Goal: Transaction & Acquisition: Purchase product/service

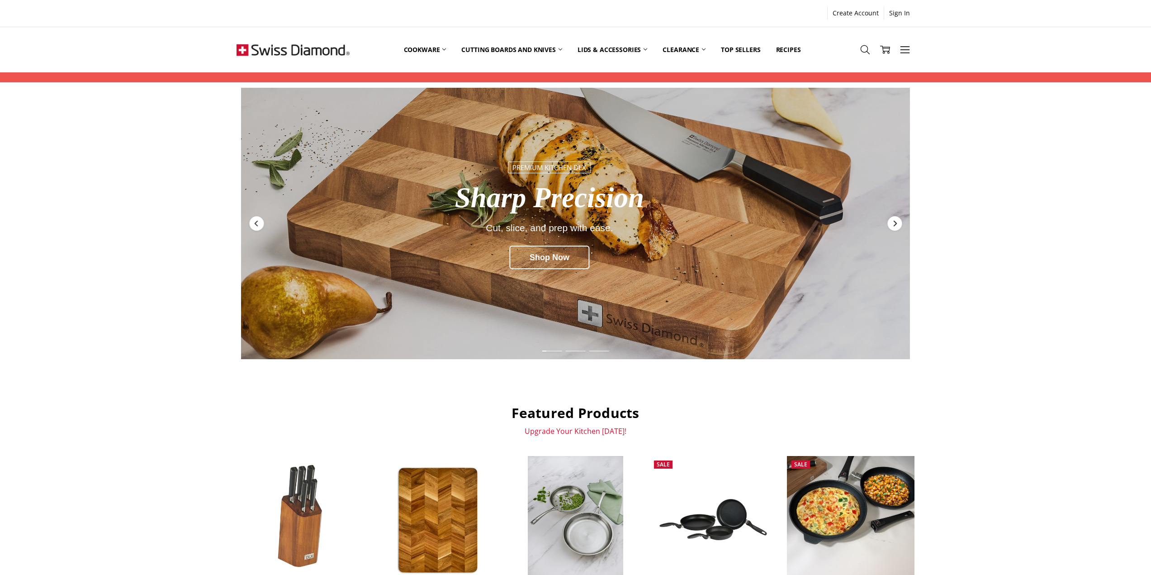
click at [897, 222] on icon "Next" at bounding box center [894, 223] width 7 height 7
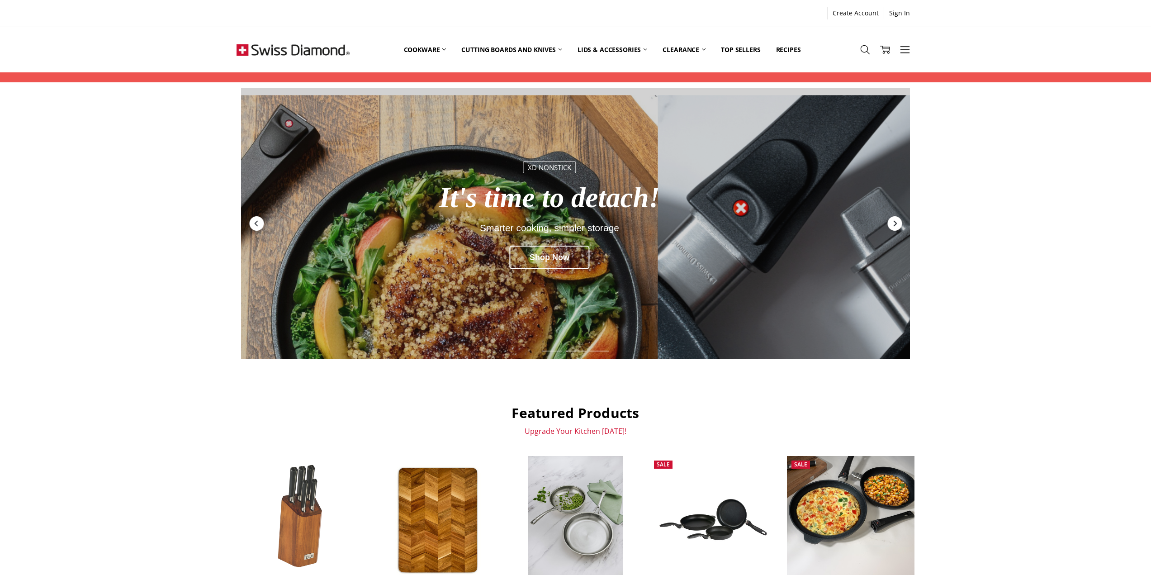
click at [897, 222] on icon "Next" at bounding box center [894, 223] width 7 height 7
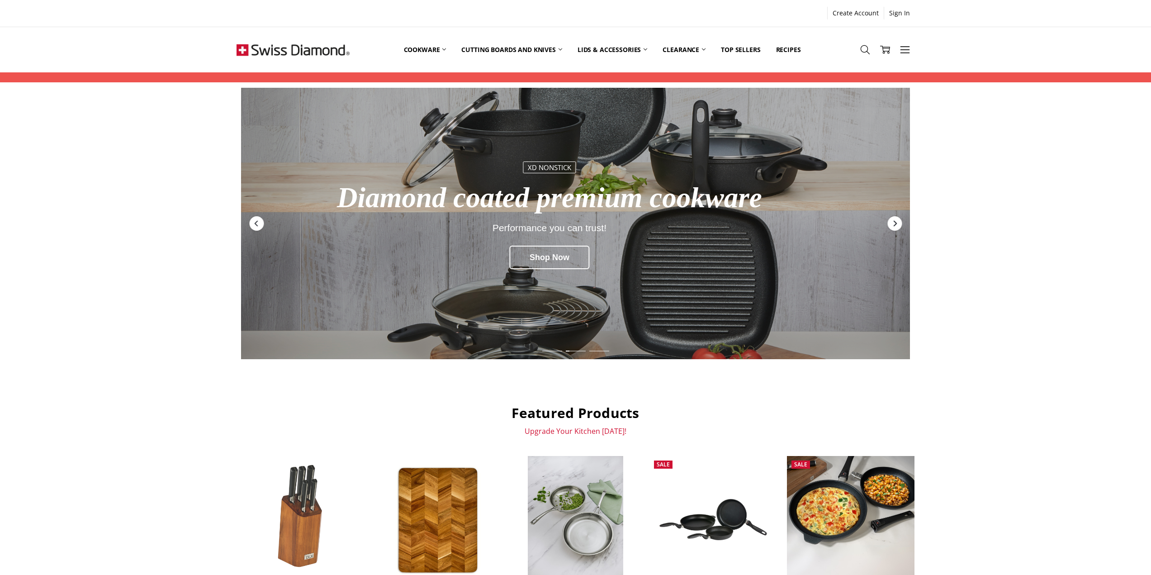
click at [896, 222] on icon "Next" at bounding box center [894, 223] width 7 height 7
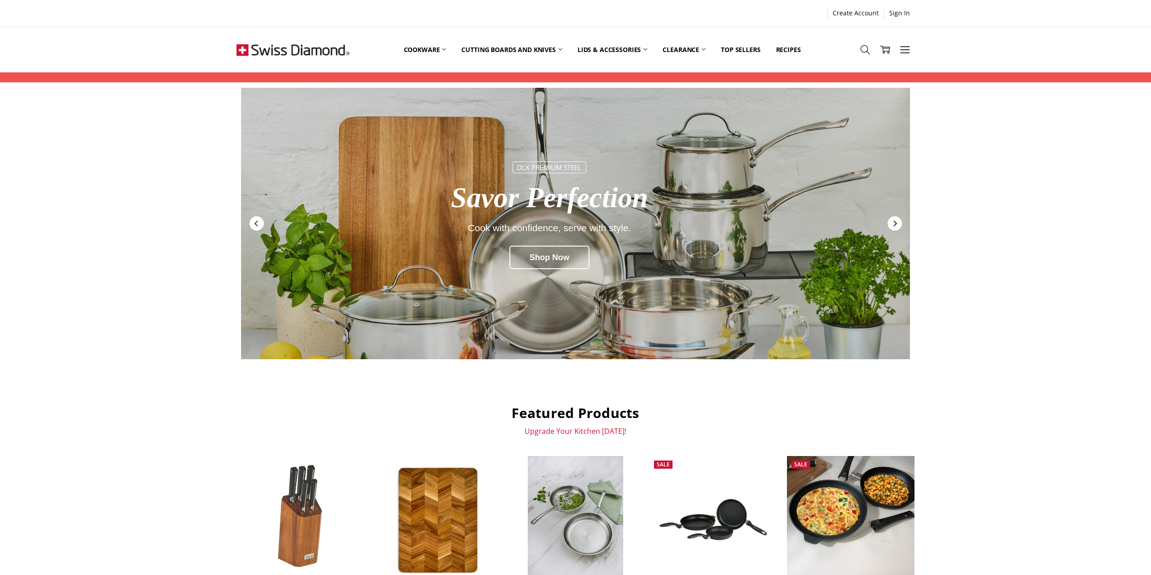
click at [896, 222] on icon "Next" at bounding box center [894, 223] width 7 height 7
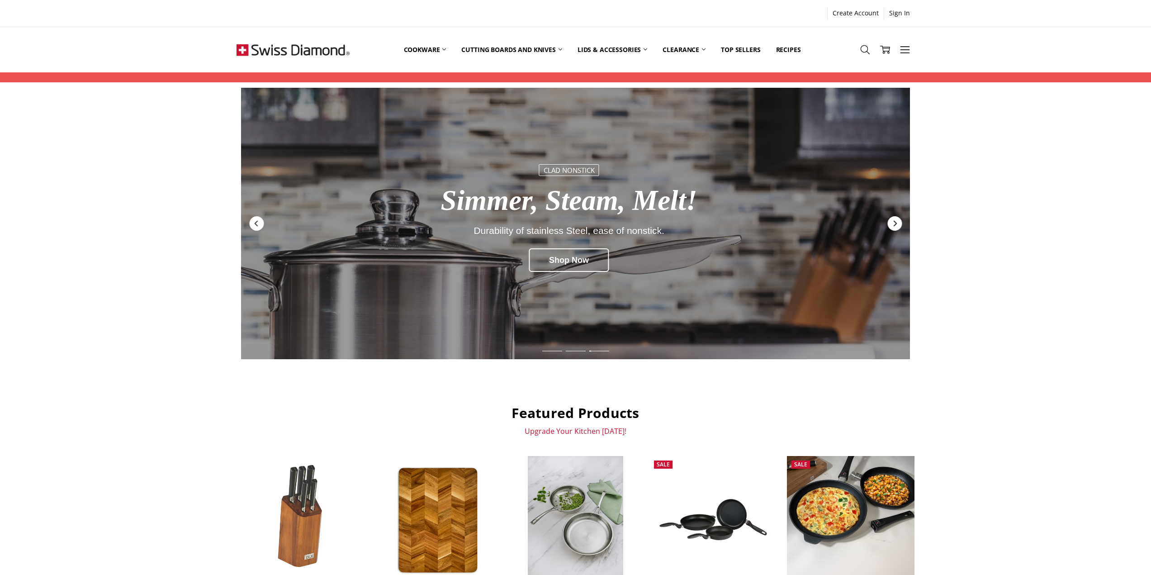
click at [896, 222] on icon "Next" at bounding box center [894, 223] width 7 height 7
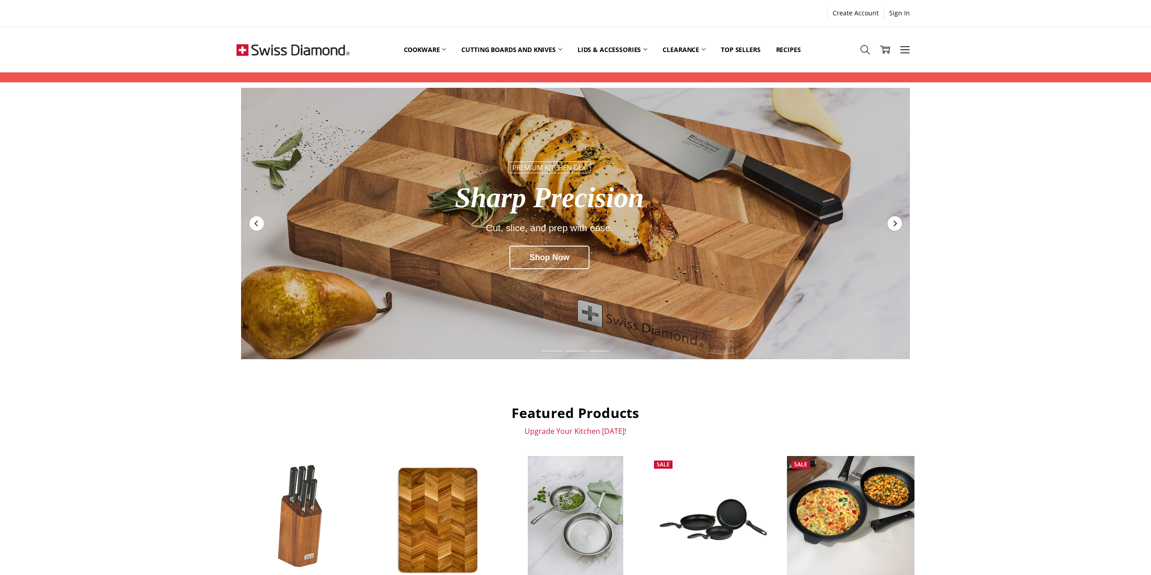
click at [896, 222] on icon "Next" at bounding box center [894, 223] width 7 height 7
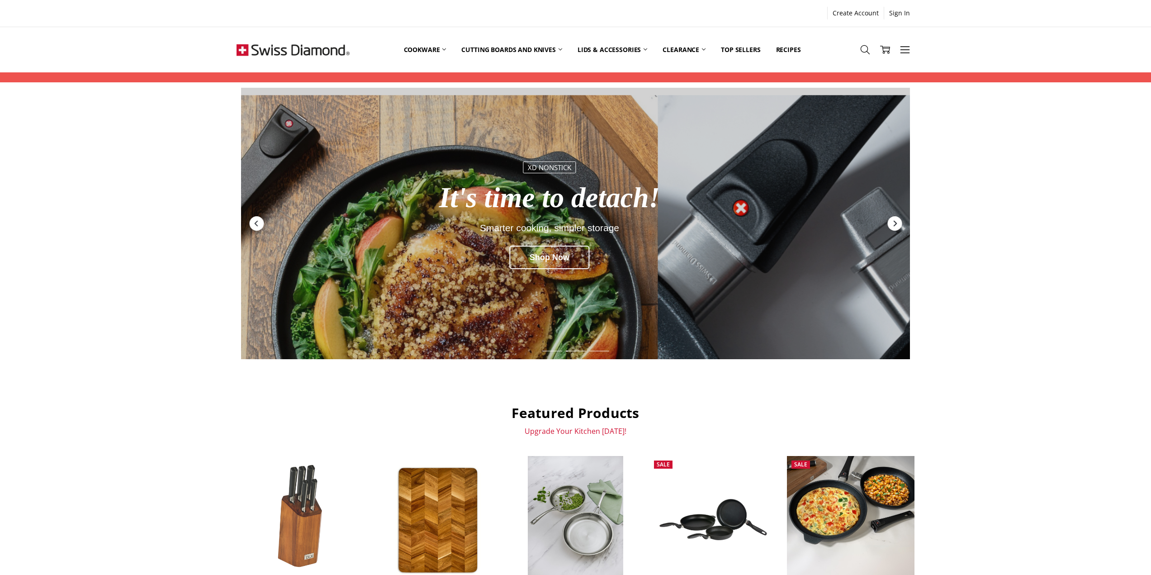
click at [896, 222] on icon "Next" at bounding box center [894, 223] width 7 height 7
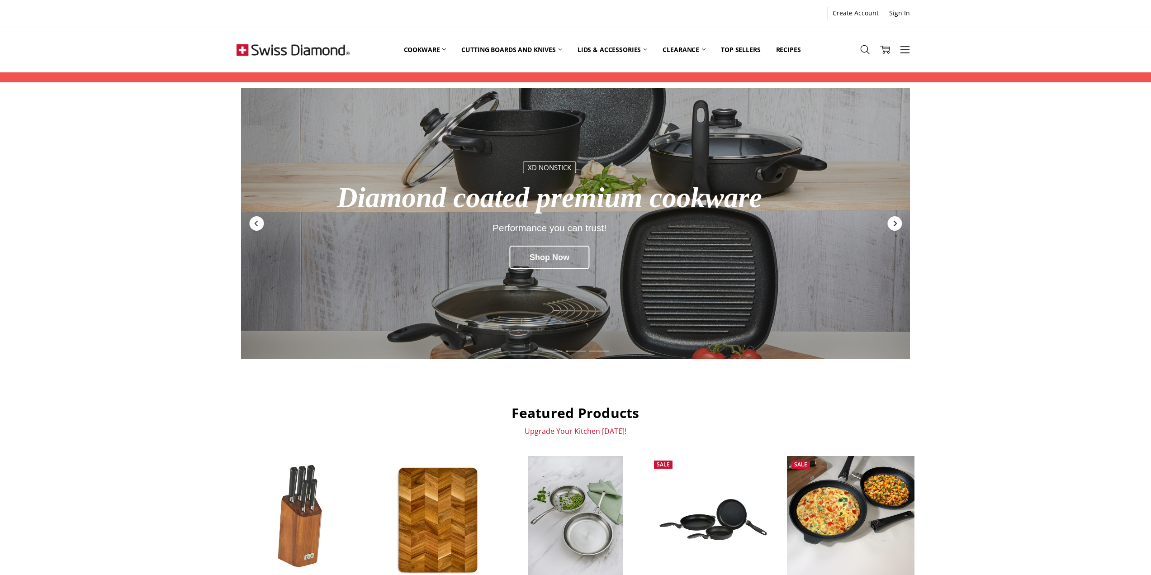
click at [896, 222] on icon "Next" at bounding box center [894, 223] width 7 height 7
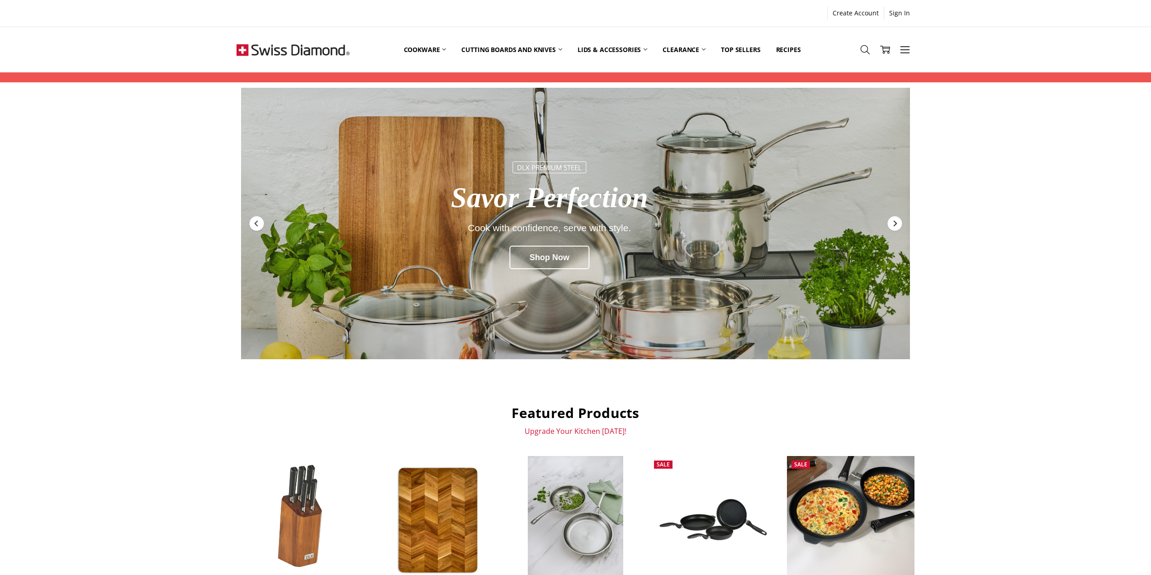
click at [896, 222] on icon "Next" at bounding box center [894, 223] width 7 height 7
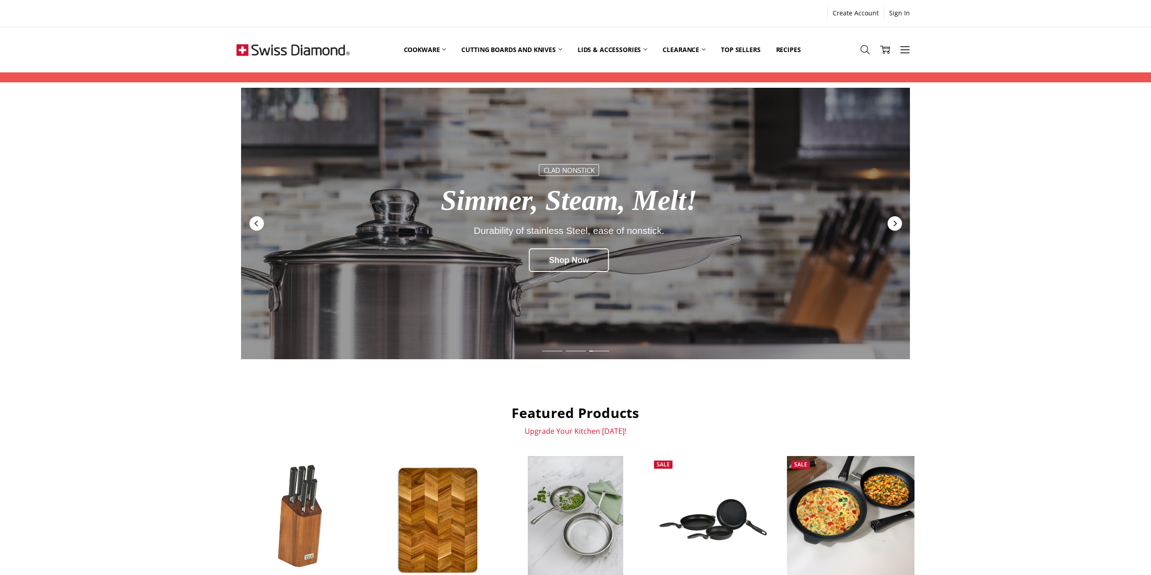
click at [896, 222] on icon "Next" at bounding box center [894, 223] width 7 height 7
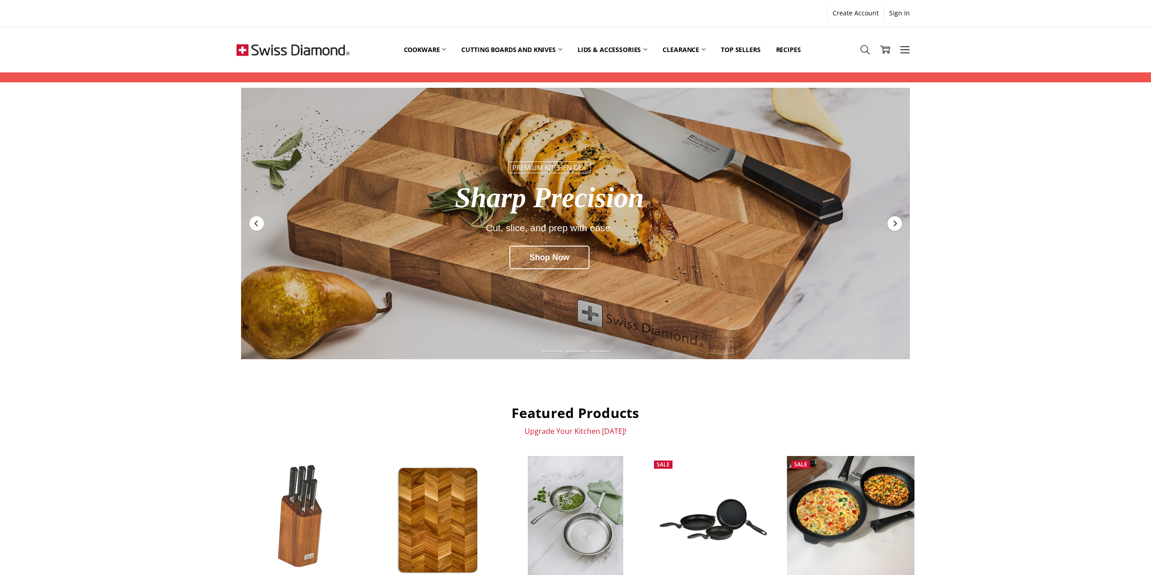
click at [896, 222] on icon "Next" at bounding box center [894, 223] width 7 height 7
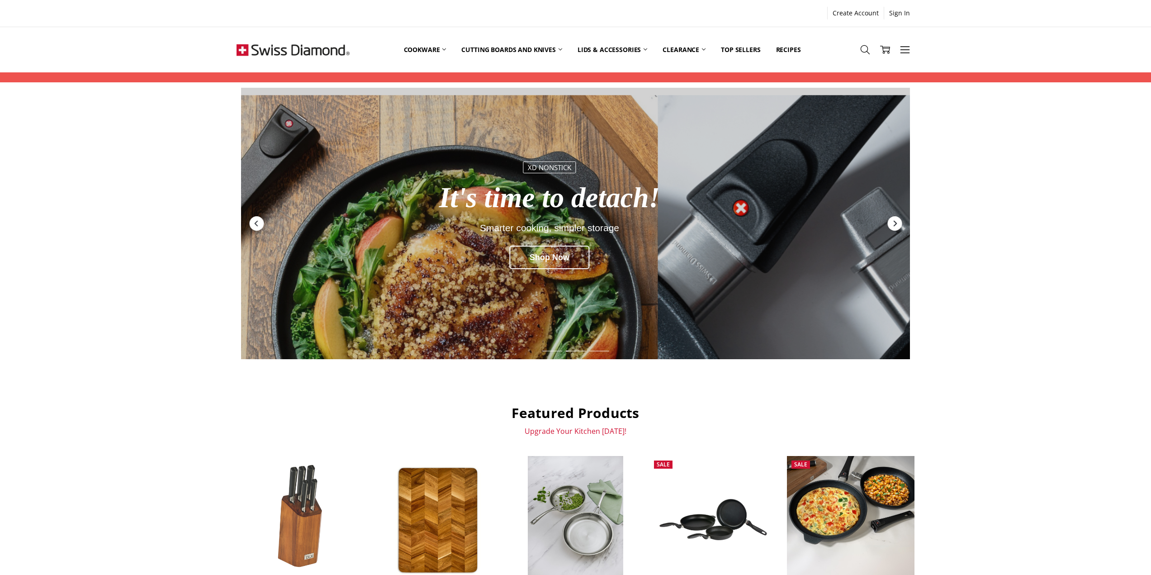
click at [896, 222] on icon "Next" at bounding box center [894, 223] width 7 height 7
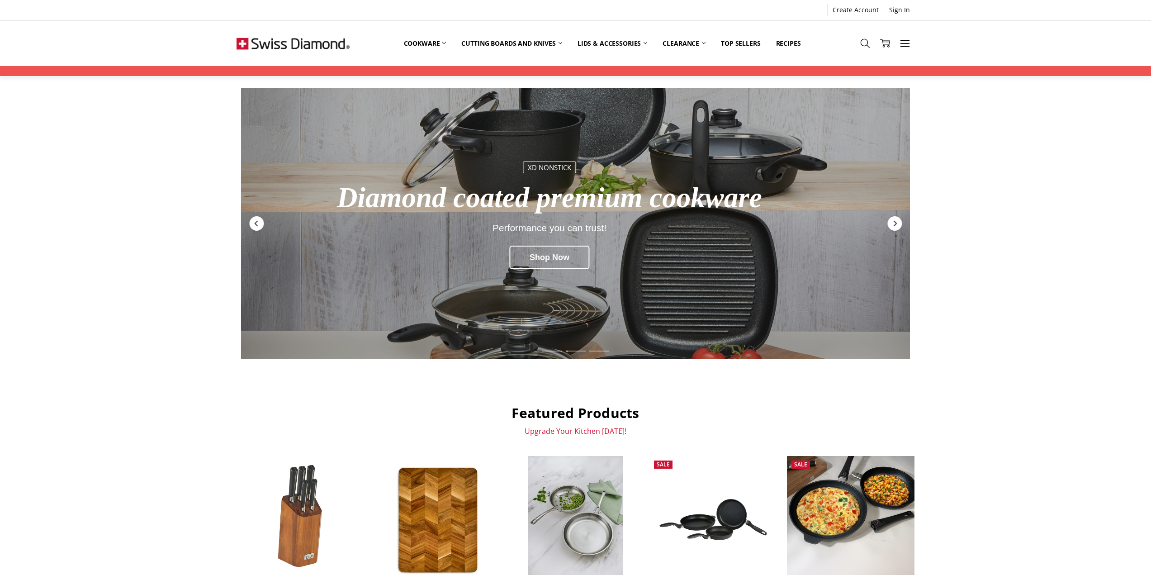
scroll to position [181, 0]
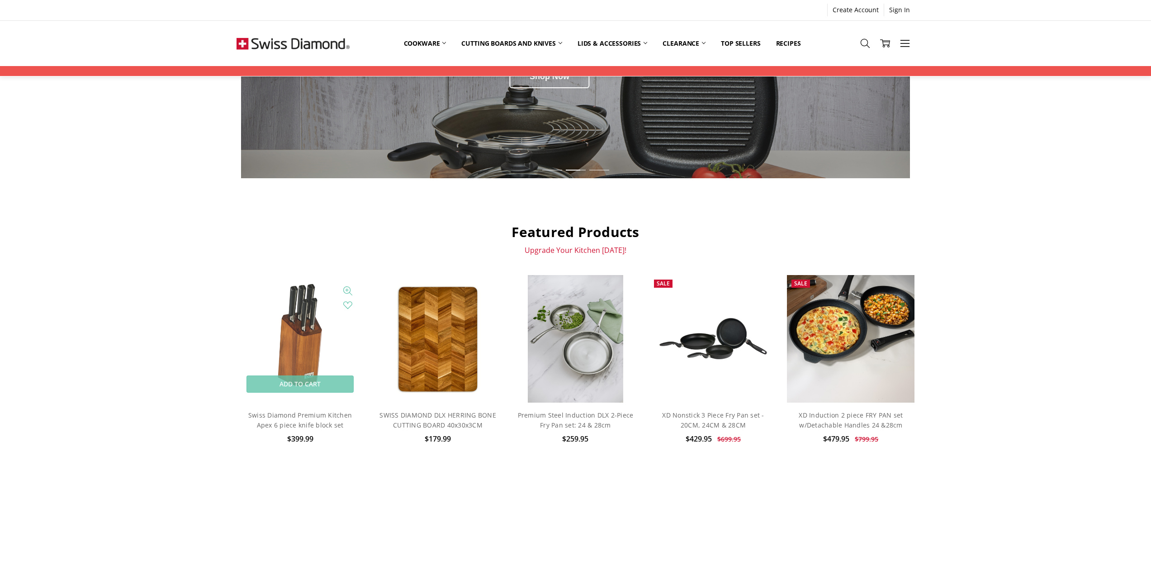
click at [319, 348] on img at bounding box center [300, 339] width 75 height 128
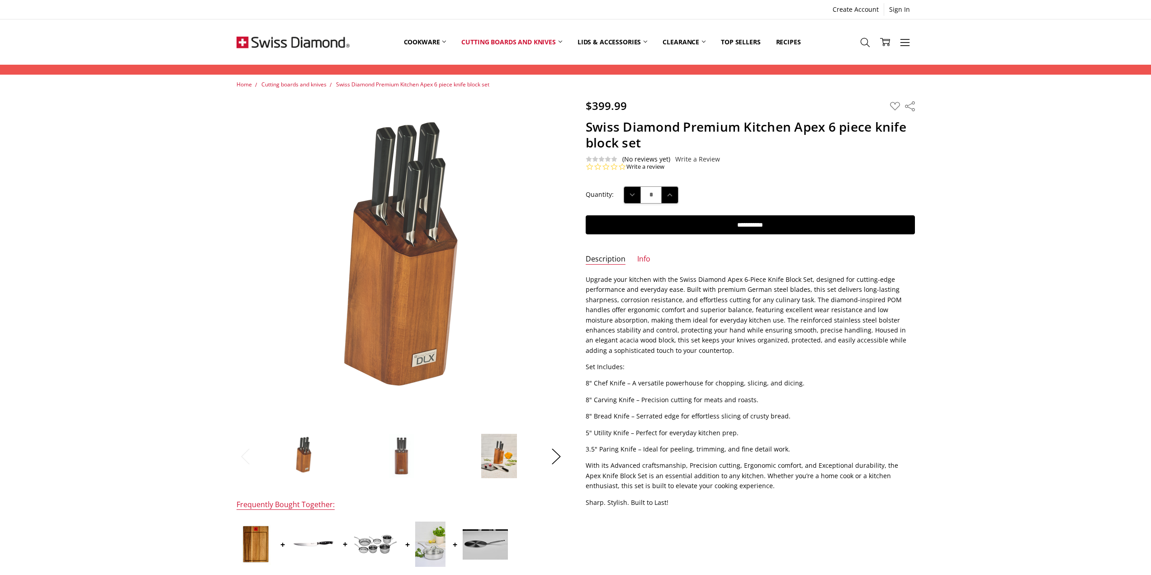
click at [503, 459] on img at bounding box center [499, 455] width 36 height 45
click at [401, 457] on img at bounding box center [401, 455] width 26 height 45
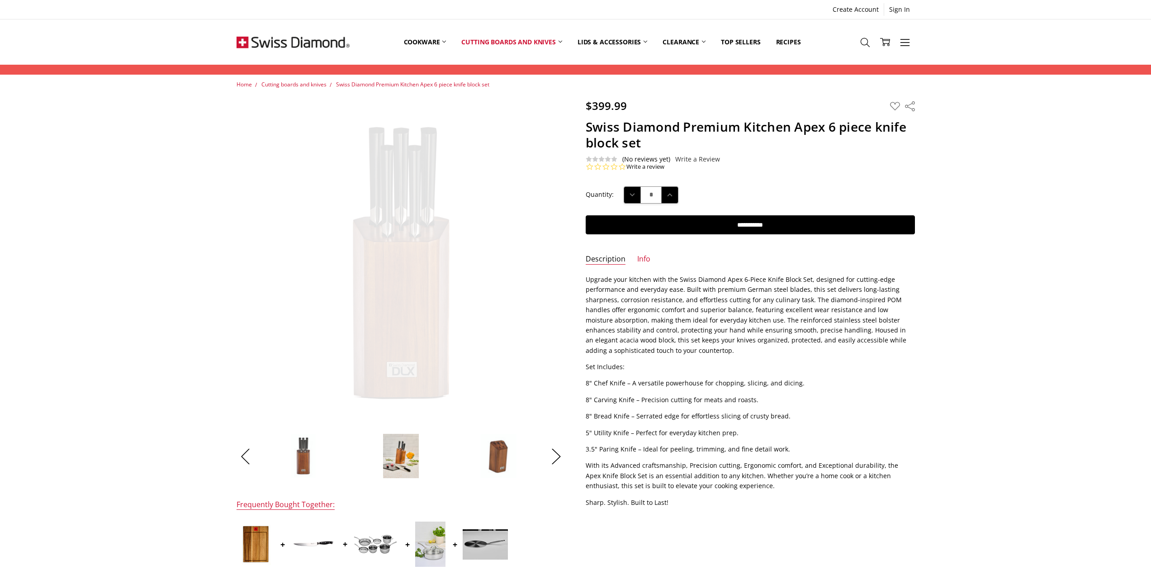
click at [404, 461] on img at bounding box center [401, 455] width 36 height 45
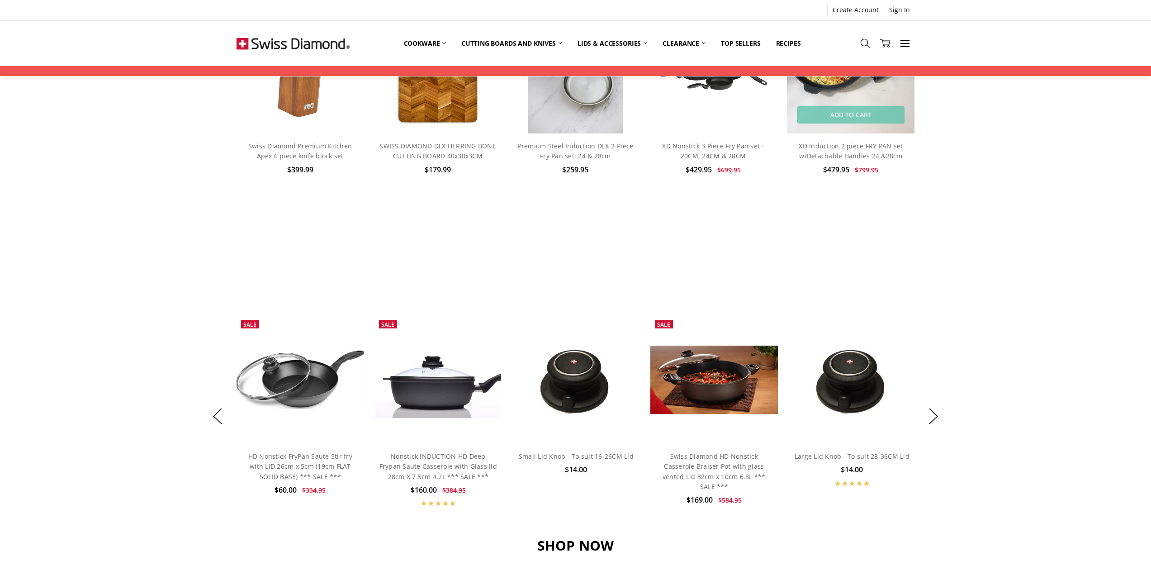
scroll to position [498, 0]
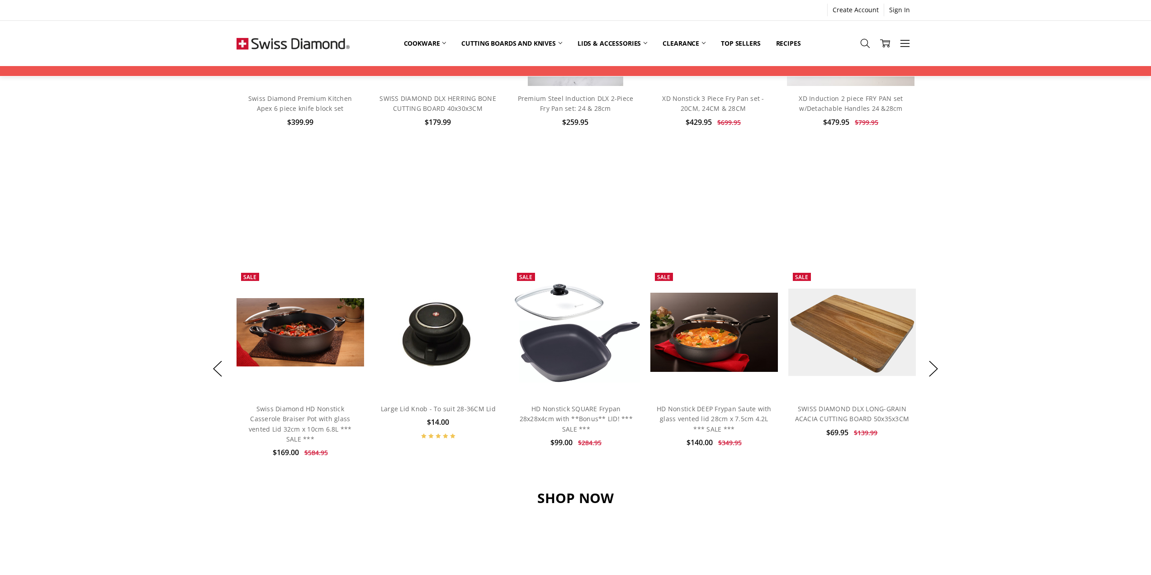
drag, startPoint x: 885, startPoint y: 234, endPoint x: 877, endPoint y: 234, distance: 7.7
click at [886, 233] on div "BEST SELLERS Fall In Love With Your Kitchen Again Previous Sale Add to Cart Qui…" at bounding box center [575, 333] width 719 height 272
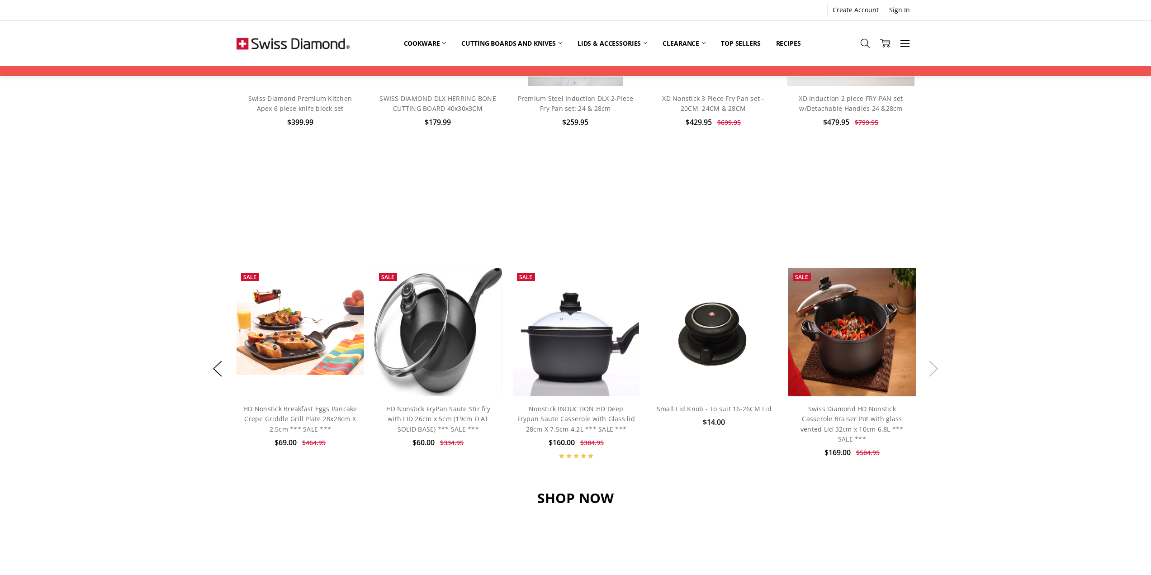
click at [931, 368] on button "Next" at bounding box center [934, 369] width 18 height 28
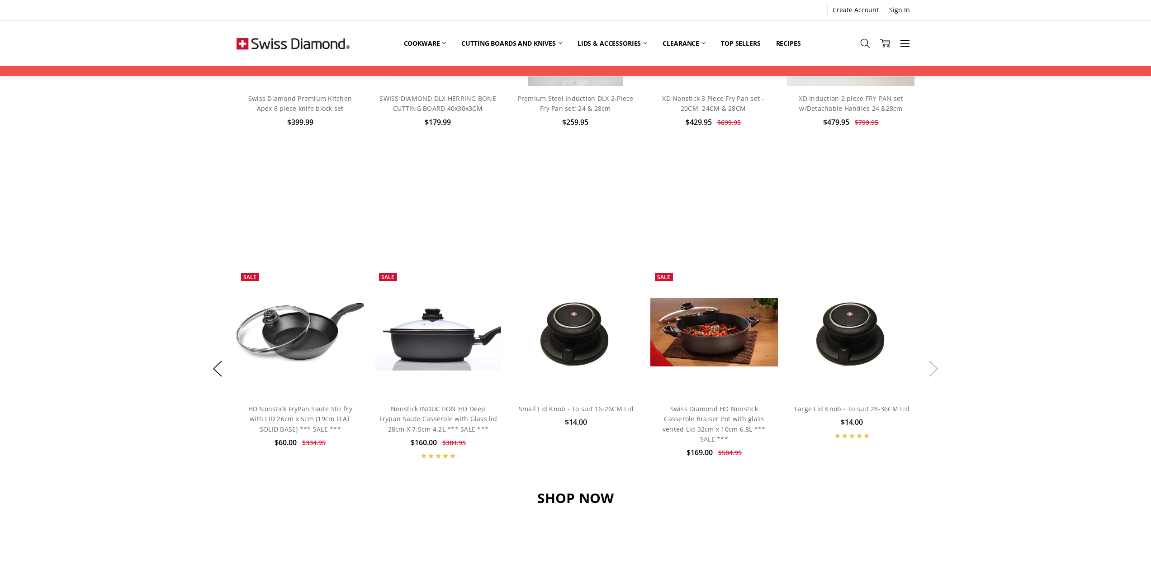
click at [935, 367] on button "Next" at bounding box center [934, 369] width 18 height 28
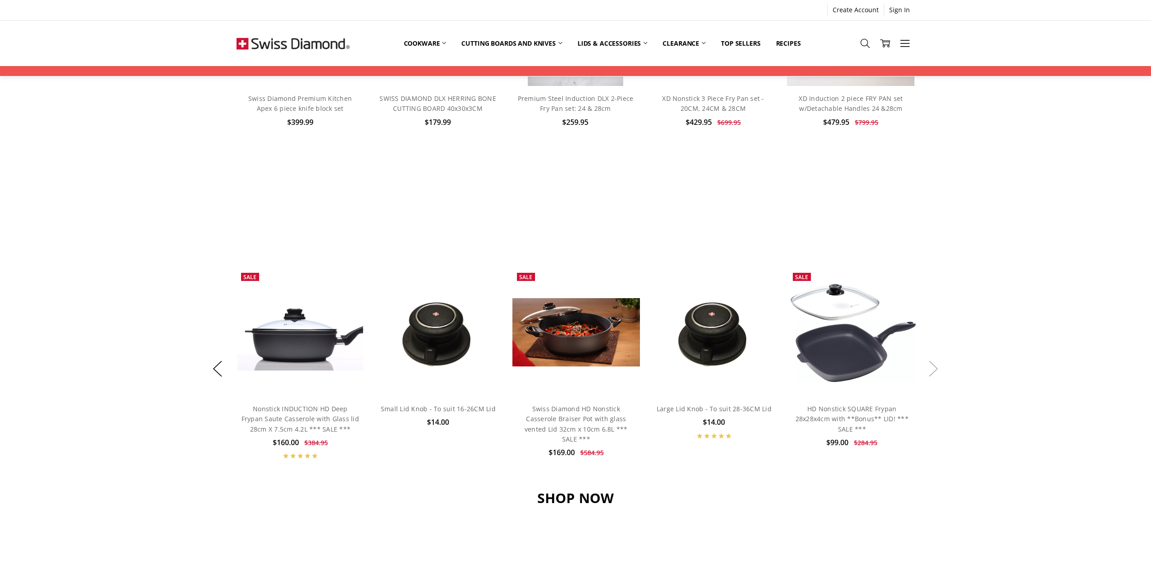
click at [935, 367] on button "Next" at bounding box center [934, 369] width 18 height 28
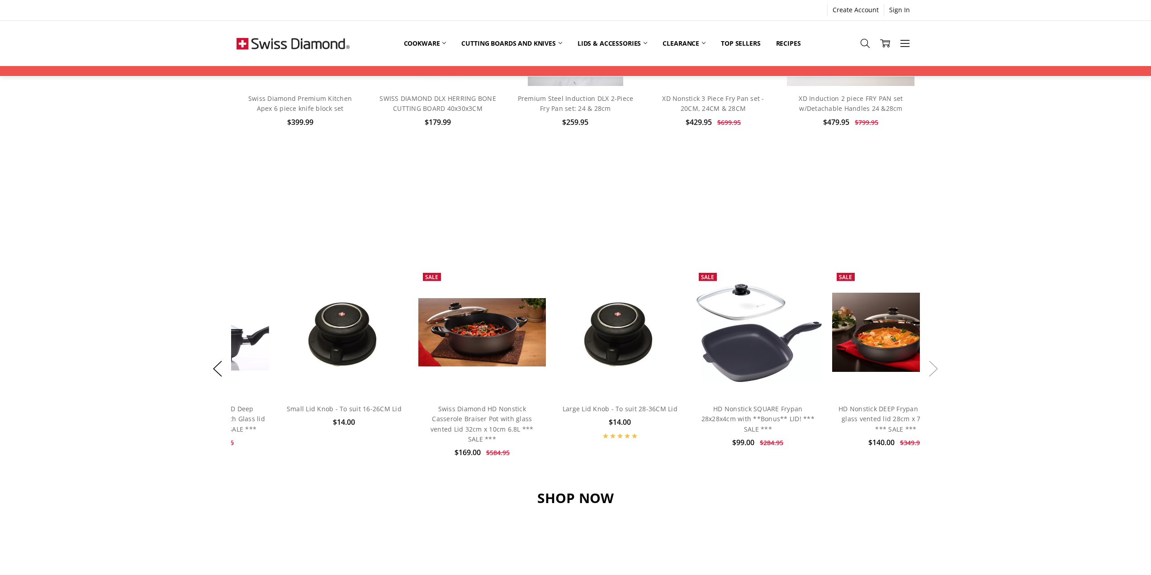
click at [935, 367] on button "Next" at bounding box center [934, 369] width 18 height 28
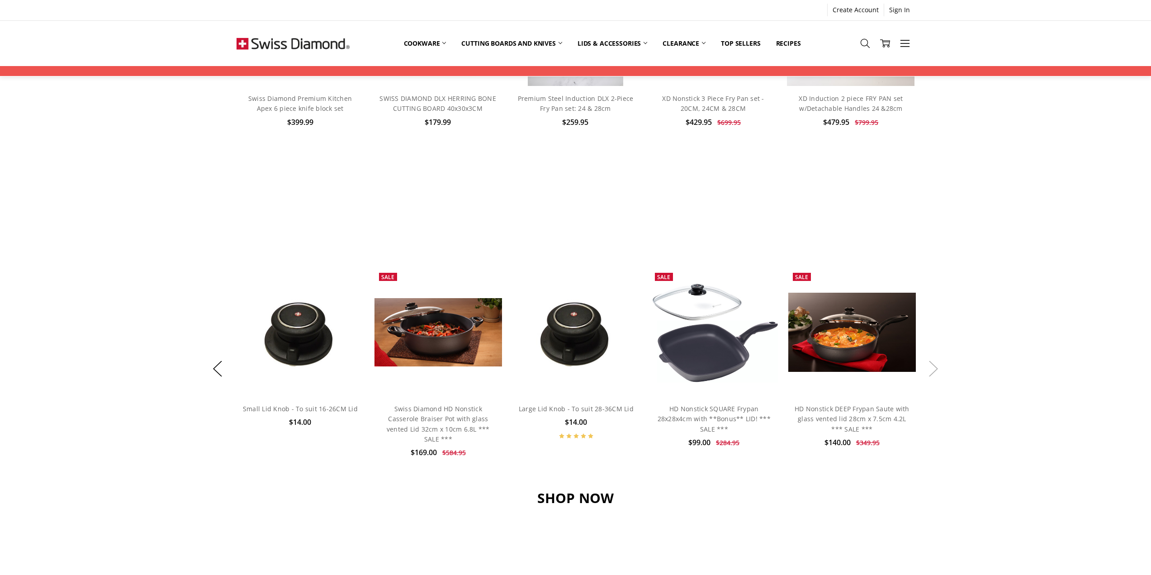
click at [935, 366] on button "Next" at bounding box center [934, 369] width 18 height 28
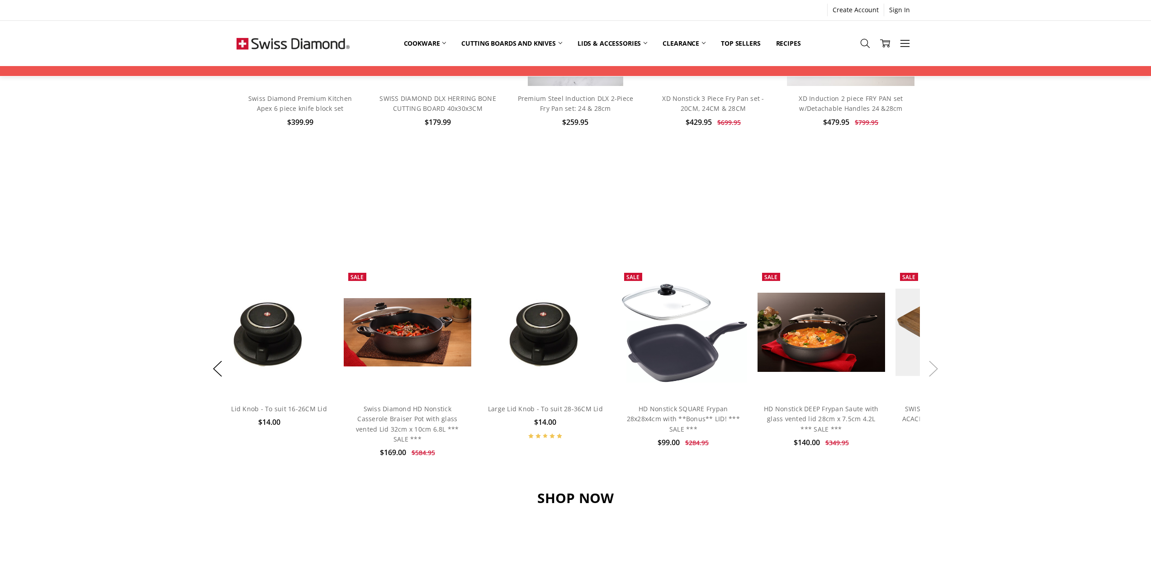
click at [935, 366] on button "Next" at bounding box center [934, 369] width 18 height 28
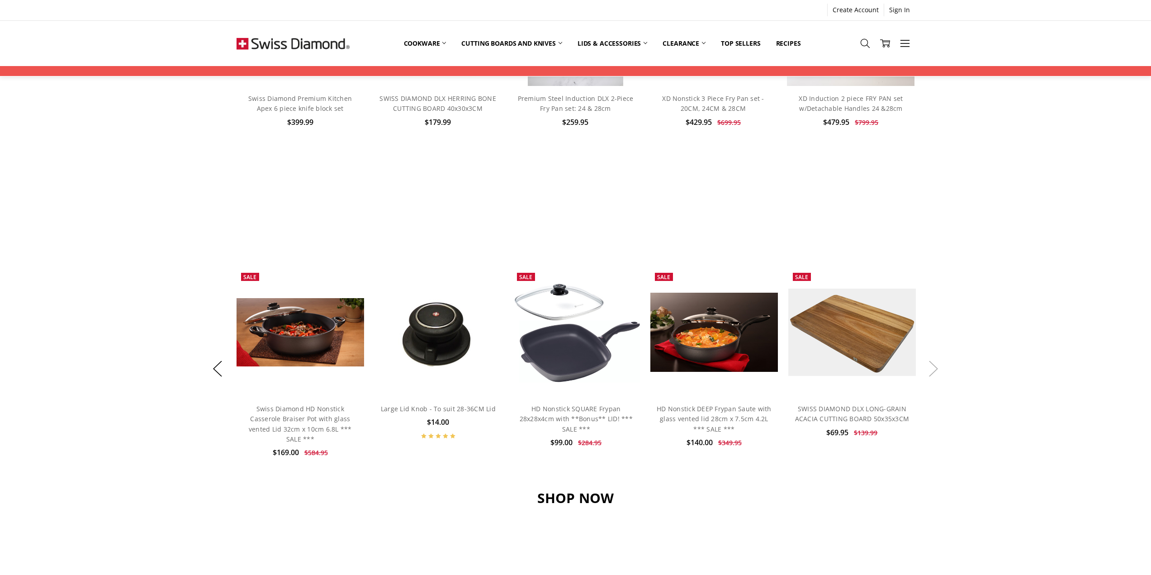
click at [935, 366] on button "Next" at bounding box center [934, 369] width 18 height 28
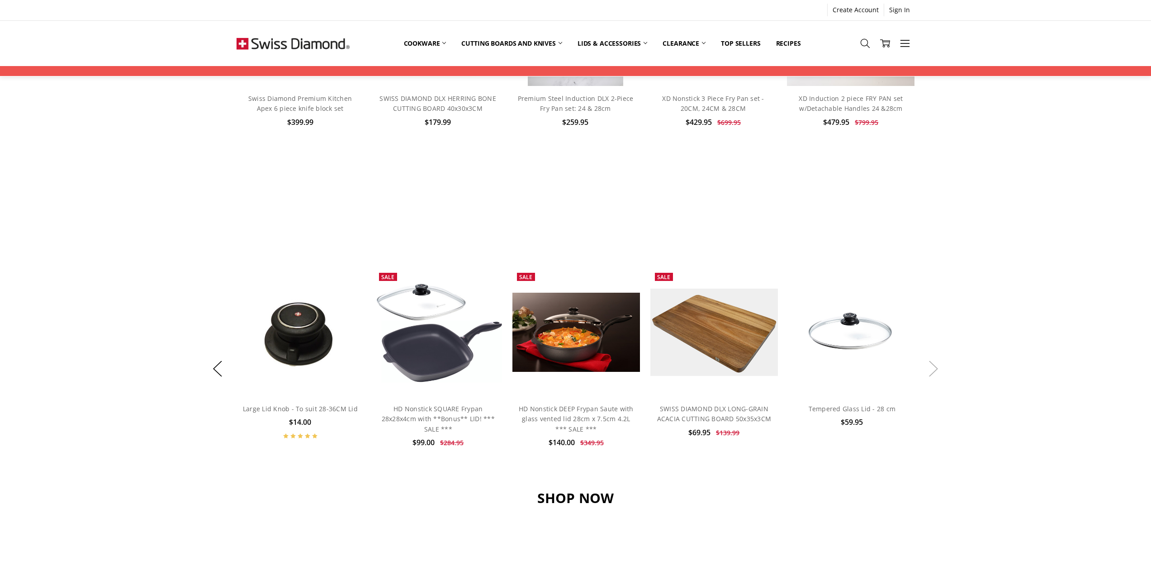
click at [934, 366] on button "Next" at bounding box center [934, 369] width 18 height 28
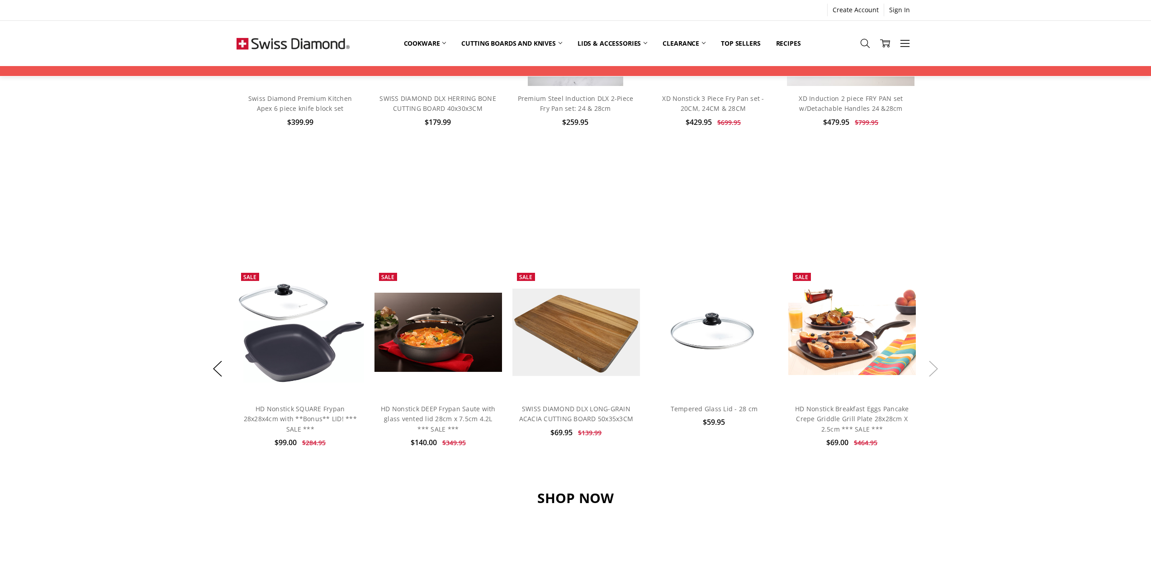
click at [934, 366] on button "Next" at bounding box center [934, 369] width 18 height 28
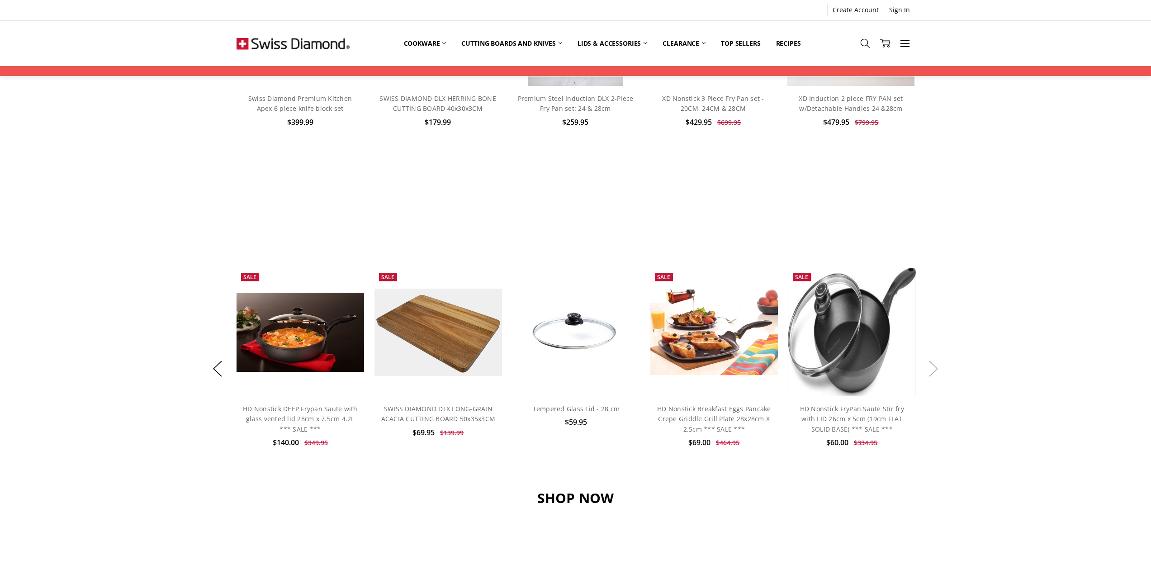
click at [934, 366] on button "Next" at bounding box center [934, 369] width 18 height 28
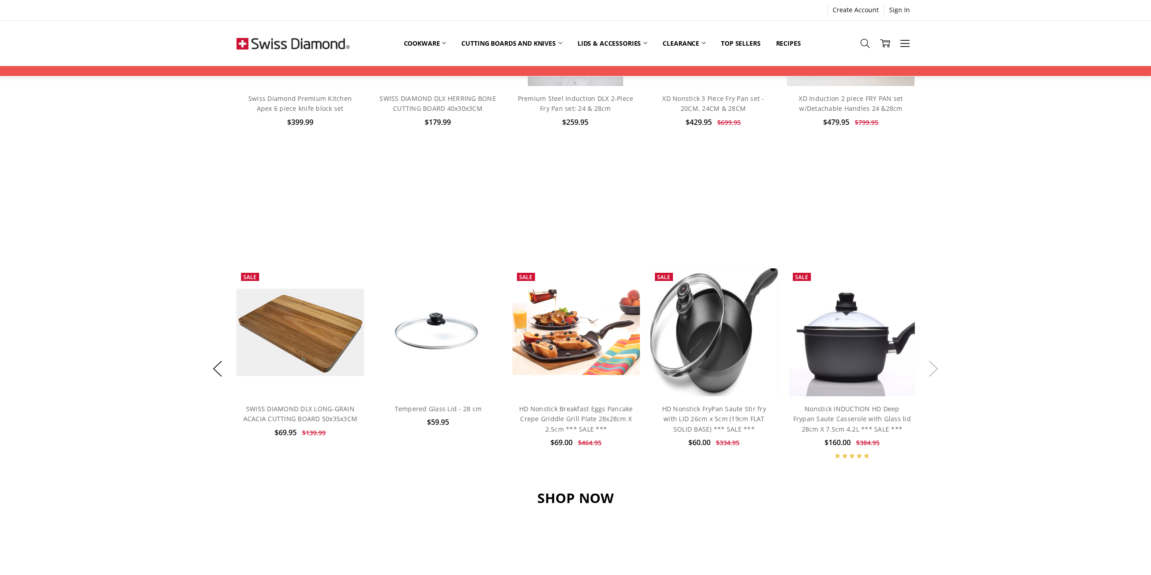
click at [934, 365] on button "Next" at bounding box center [934, 369] width 18 height 28
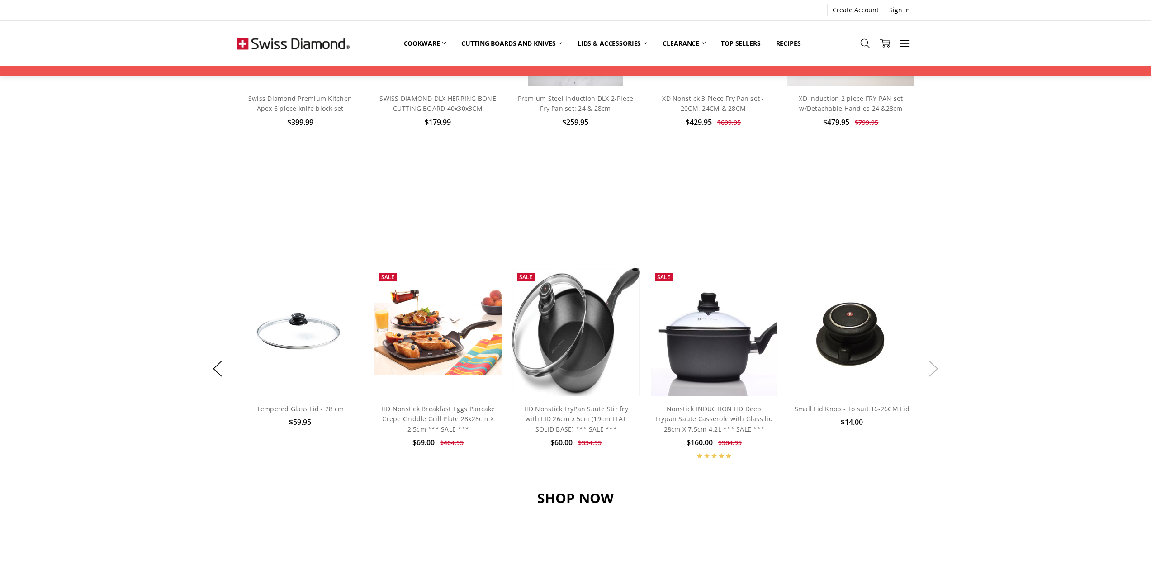
click at [934, 365] on button "Next" at bounding box center [934, 369] width 18 height 28
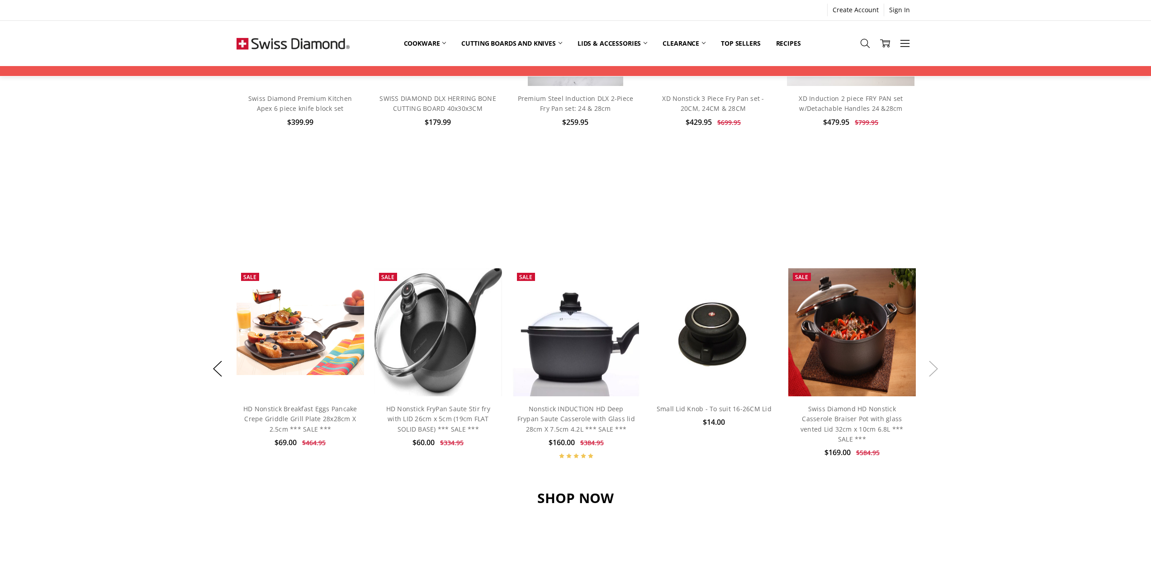
click at [934, 365] on button "Next" at bounding box center [934, 369] width 18 height 28
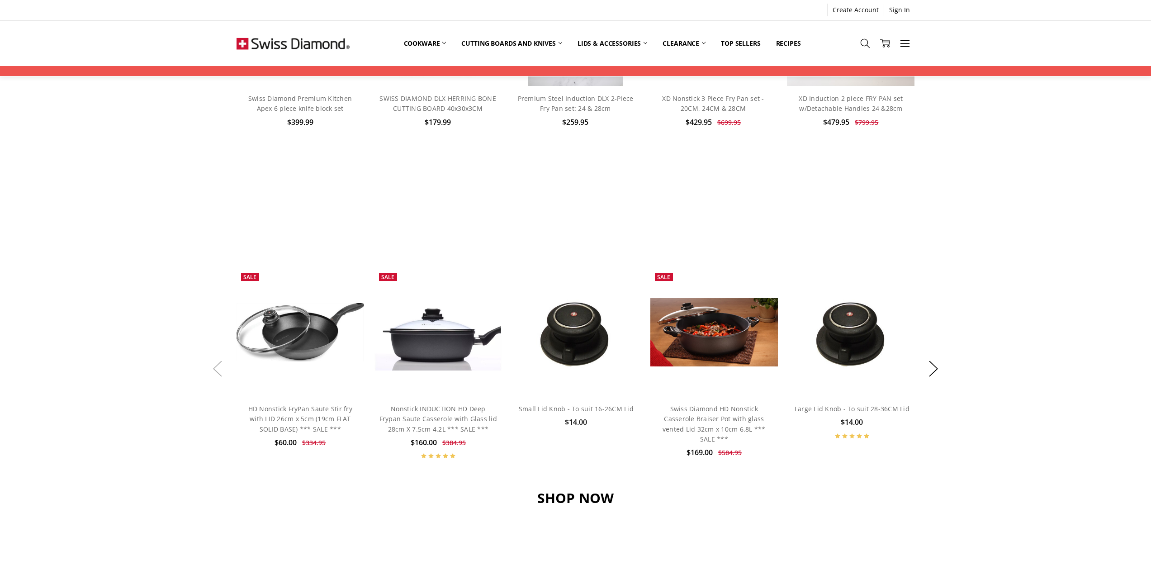
click at [214, 366] on button "Previous" at bounding box center [218, 369] width 18 height 28
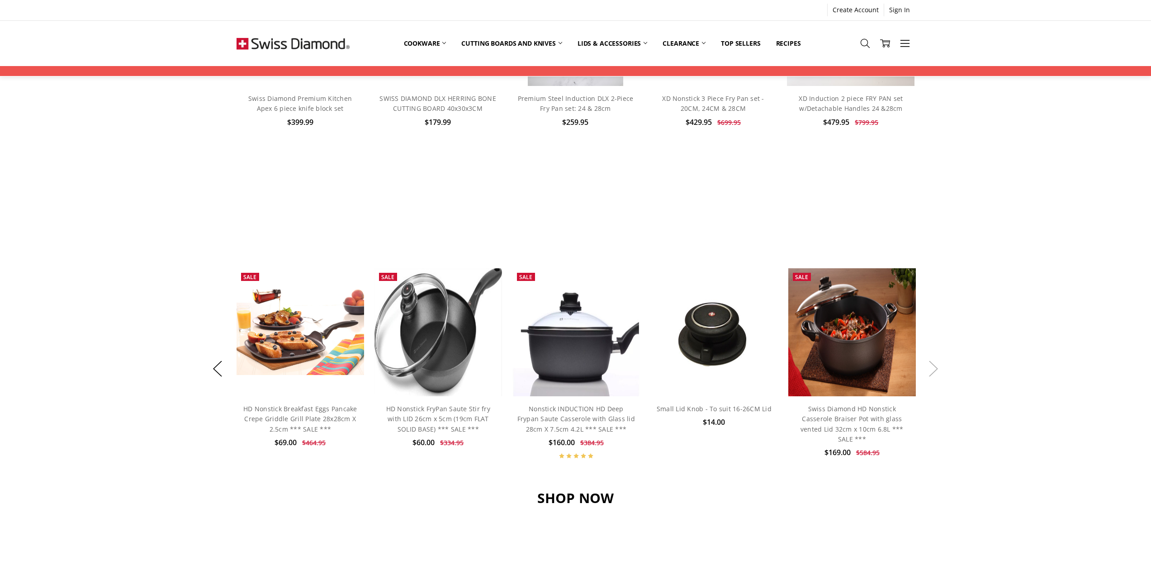
click at [935, 369] on button "Next" at bounding box center [934, 369] width 18 height 28
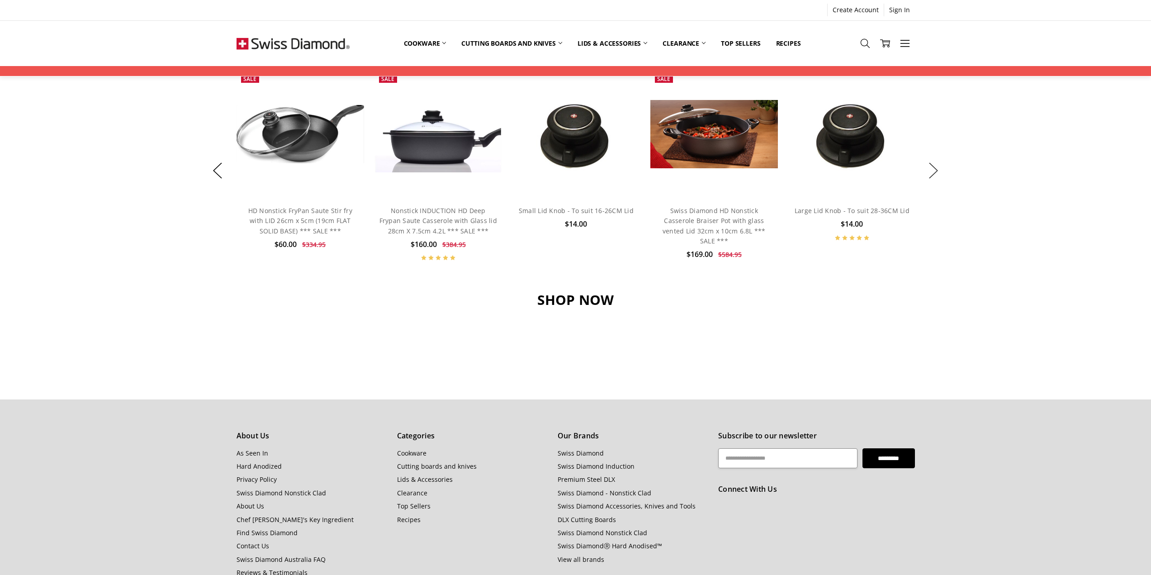
scroll to position [543, 0]
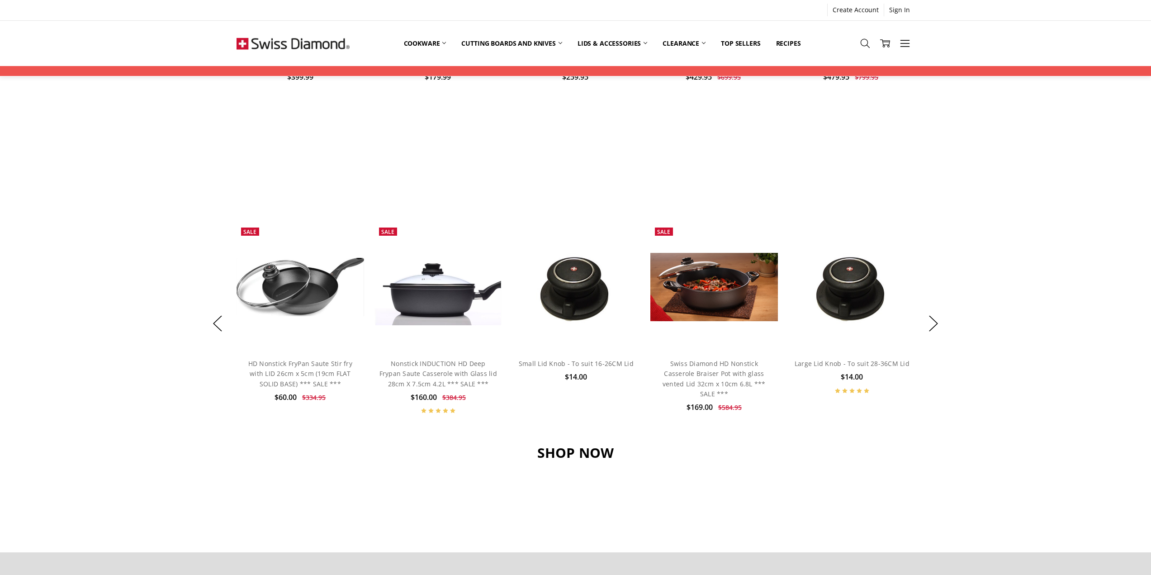
click at [444, 411] on icon at bounding box center [445, 410] width 5 height 5
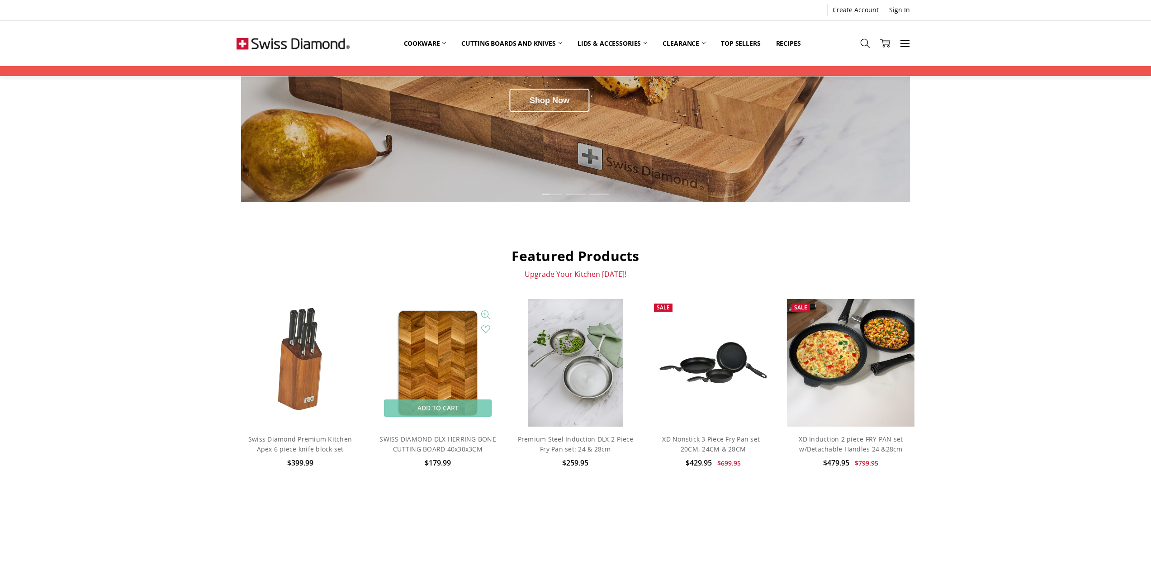
scroll to position [0, 0]
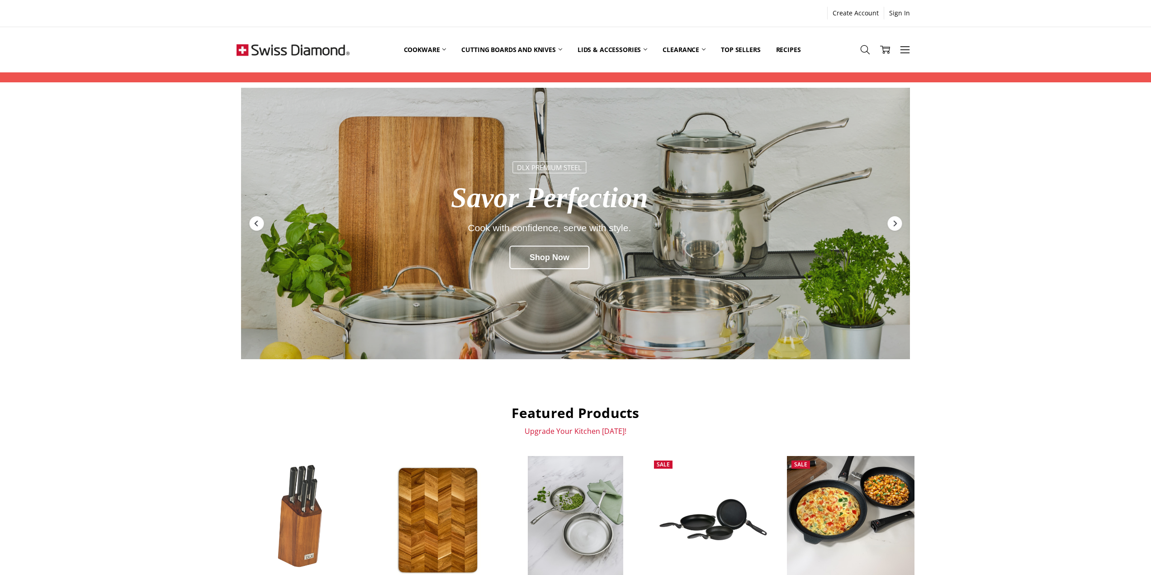
click at [997, 358] on div "Premium Kitchen DLX Sharp Precision Cut, slice, and prep with ease. Shop Now XD…" at bounding box center [575, 571] width 1151 height 967
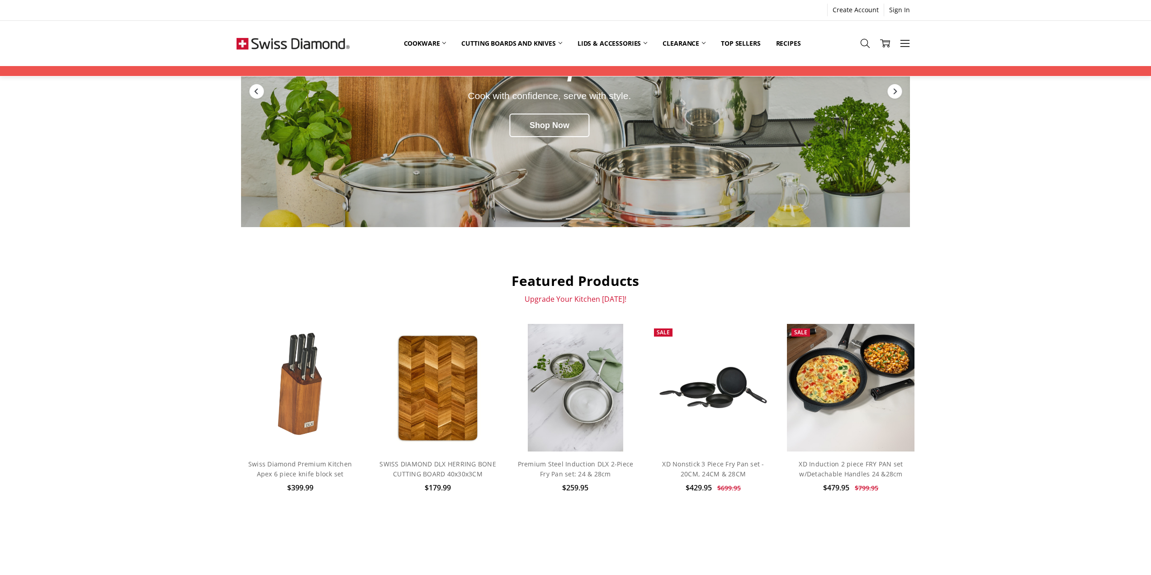
scroll to position [136, 0]
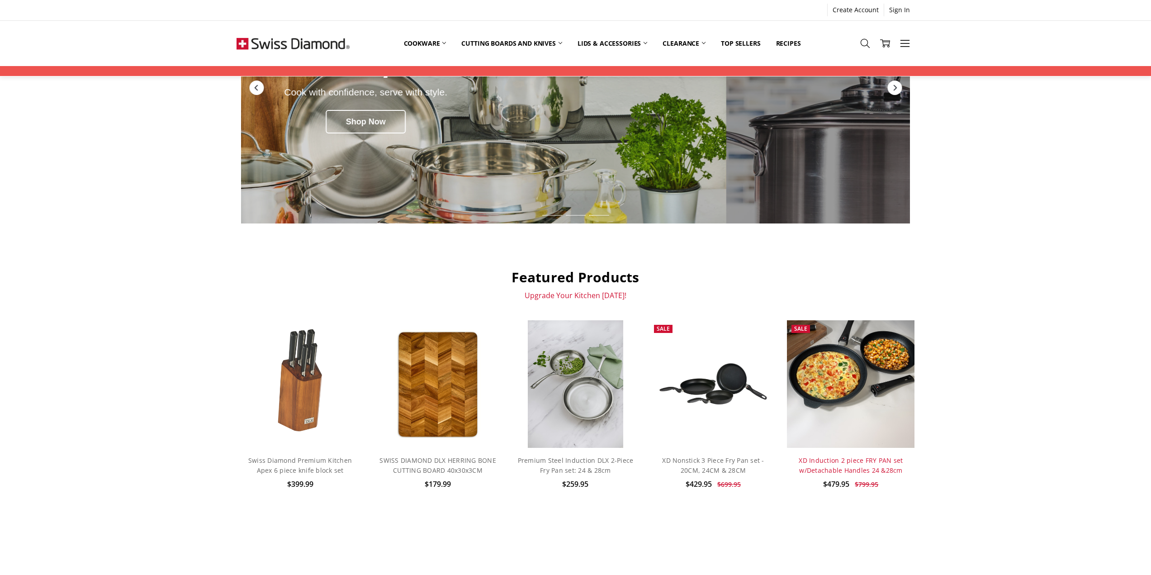
click at [862, 464] on link "XD Induction 2 piece FRY PAN set w/Detachable Handles 24 &28cm" at bounding box center [851, 465] width 104 height 19
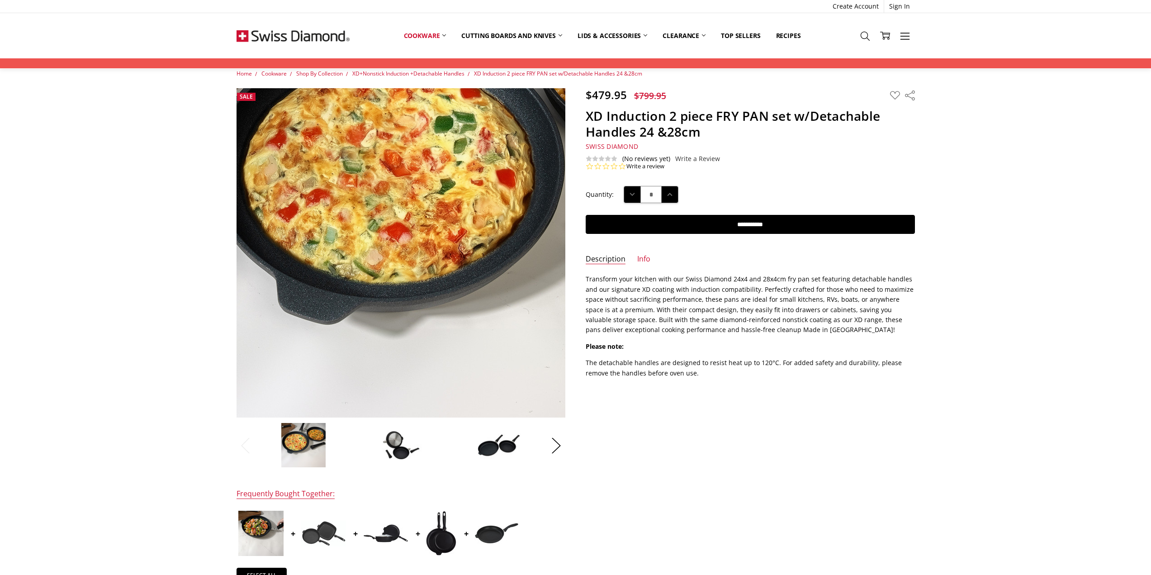
scroll to position [45, 0]
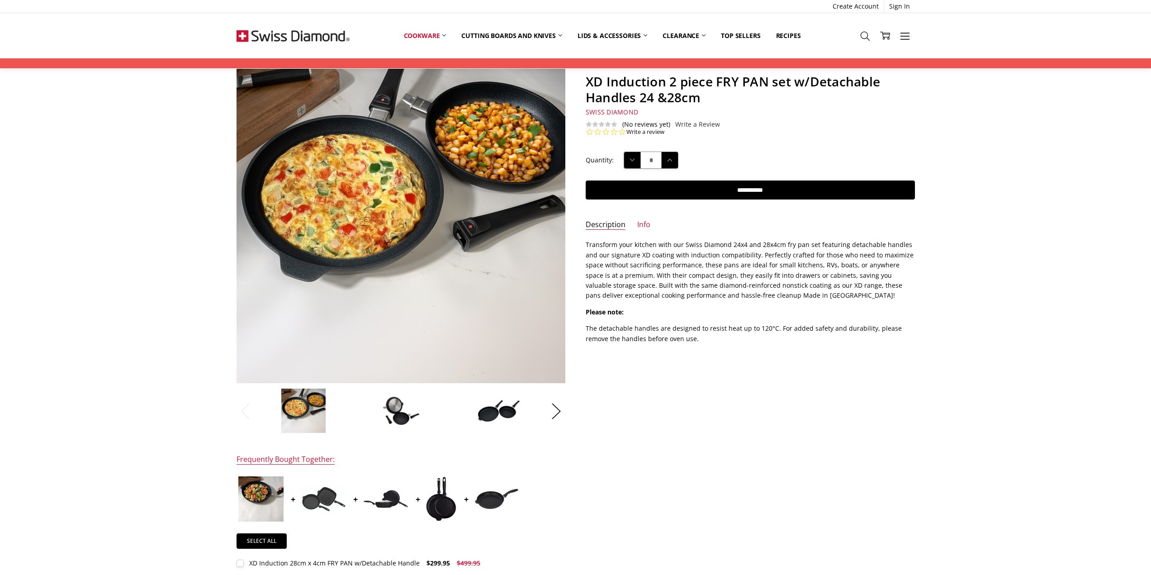
click at [397, 411] on img at bounding box center [401, 410] width 45 height 31
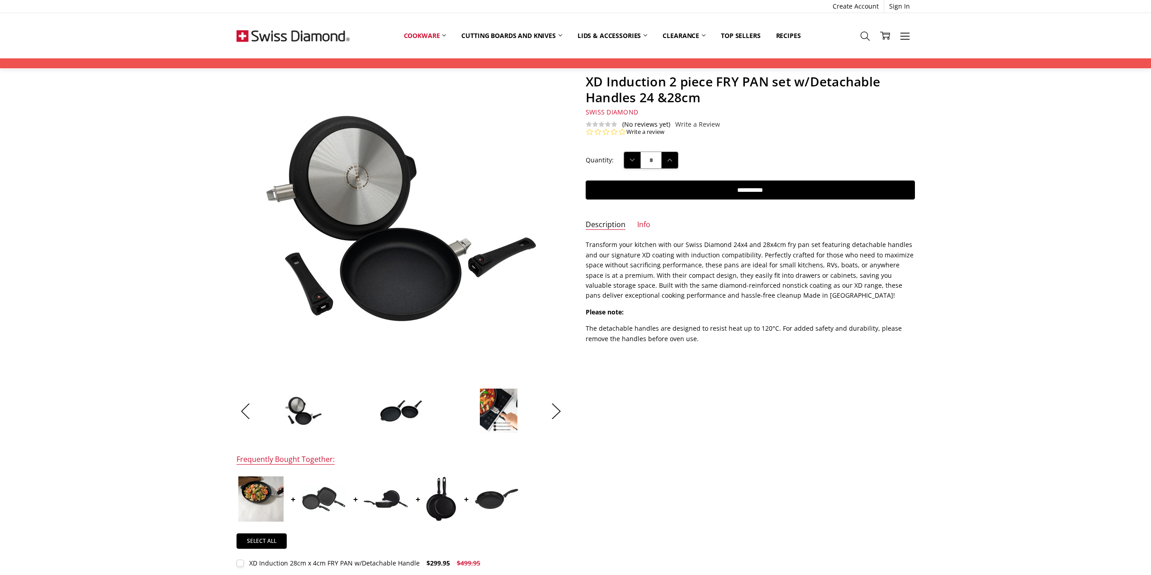
click at [508, 412] on img at bounding box center [498, 410] width 38 height 45
